Goal: Task Accomplishment & Management: Complete application form

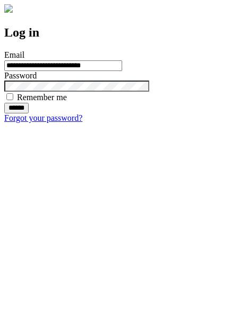
type input "**********"
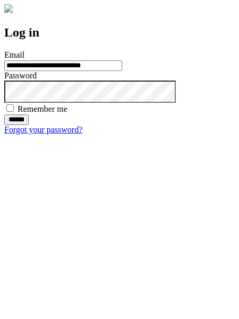
click at [29, 125] on input "******" at bounding box center [16, 120] width 24 height 11
